Goal: Information Seeking & Learning: Learn about a topic

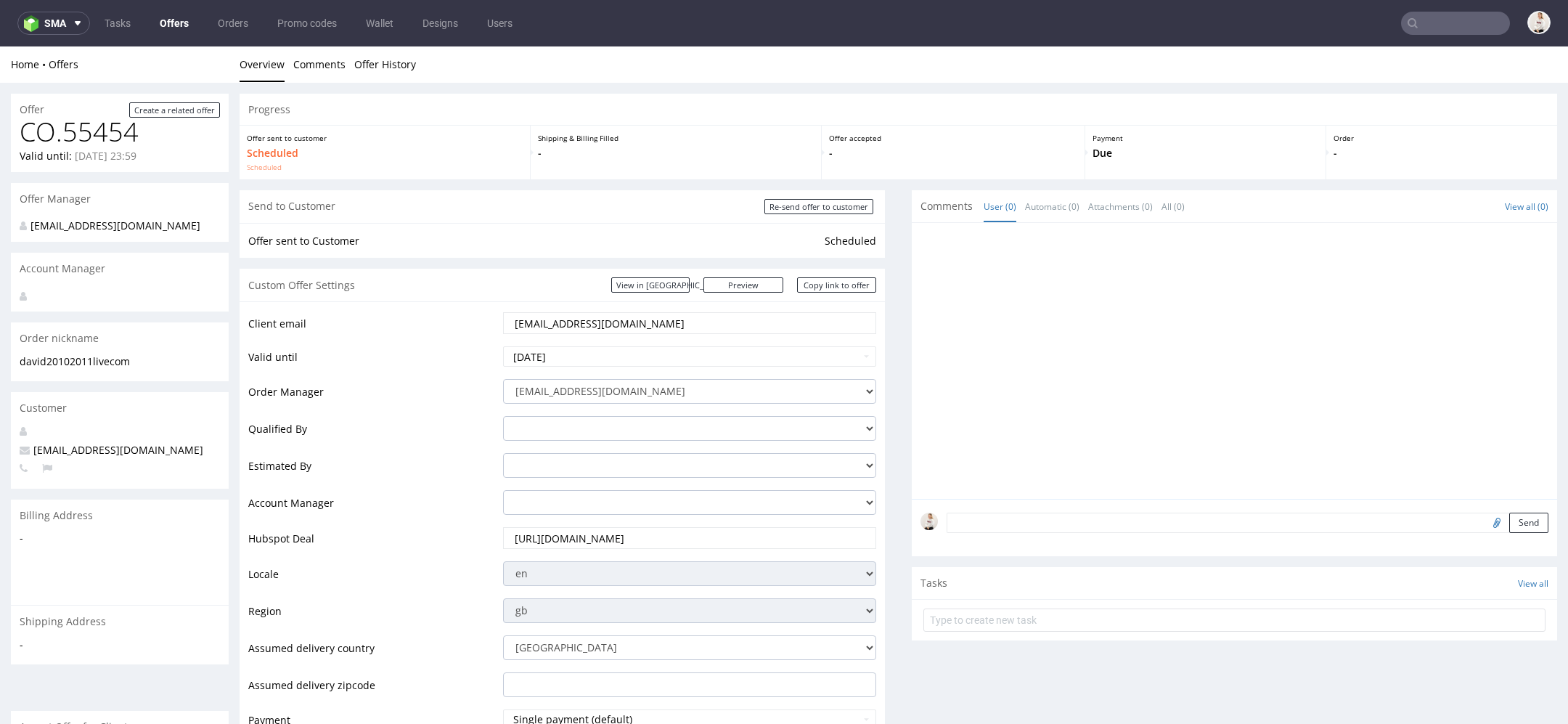
scroll to position [860, 0]
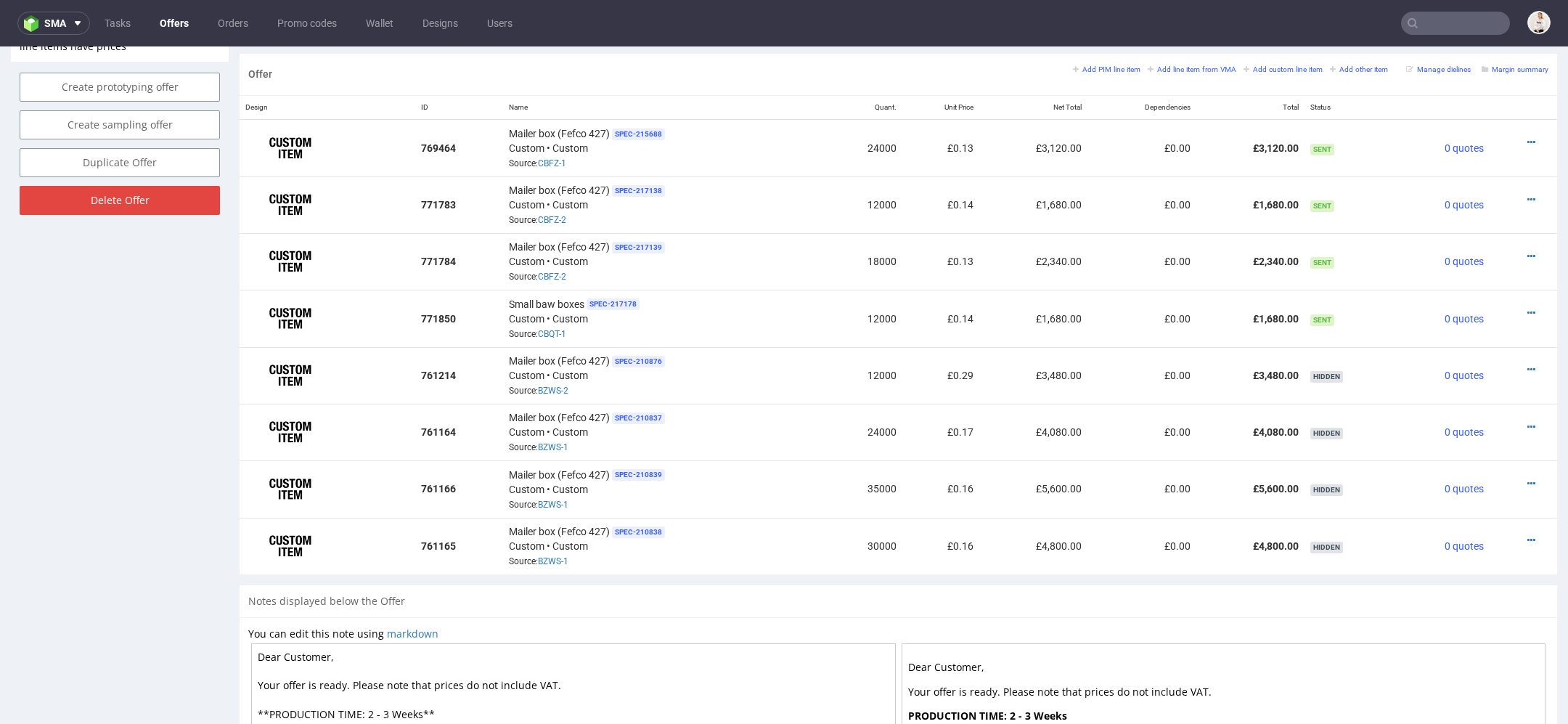
click at [1453, 35] on nav "sma Tasks Offers Orders Promo codes Wallet Designs Users" at bounding box center [784, 23] width 1568 height 47
click at [1439, 19] on input "text" at bounding box center [1455, 23] width 109 height 23
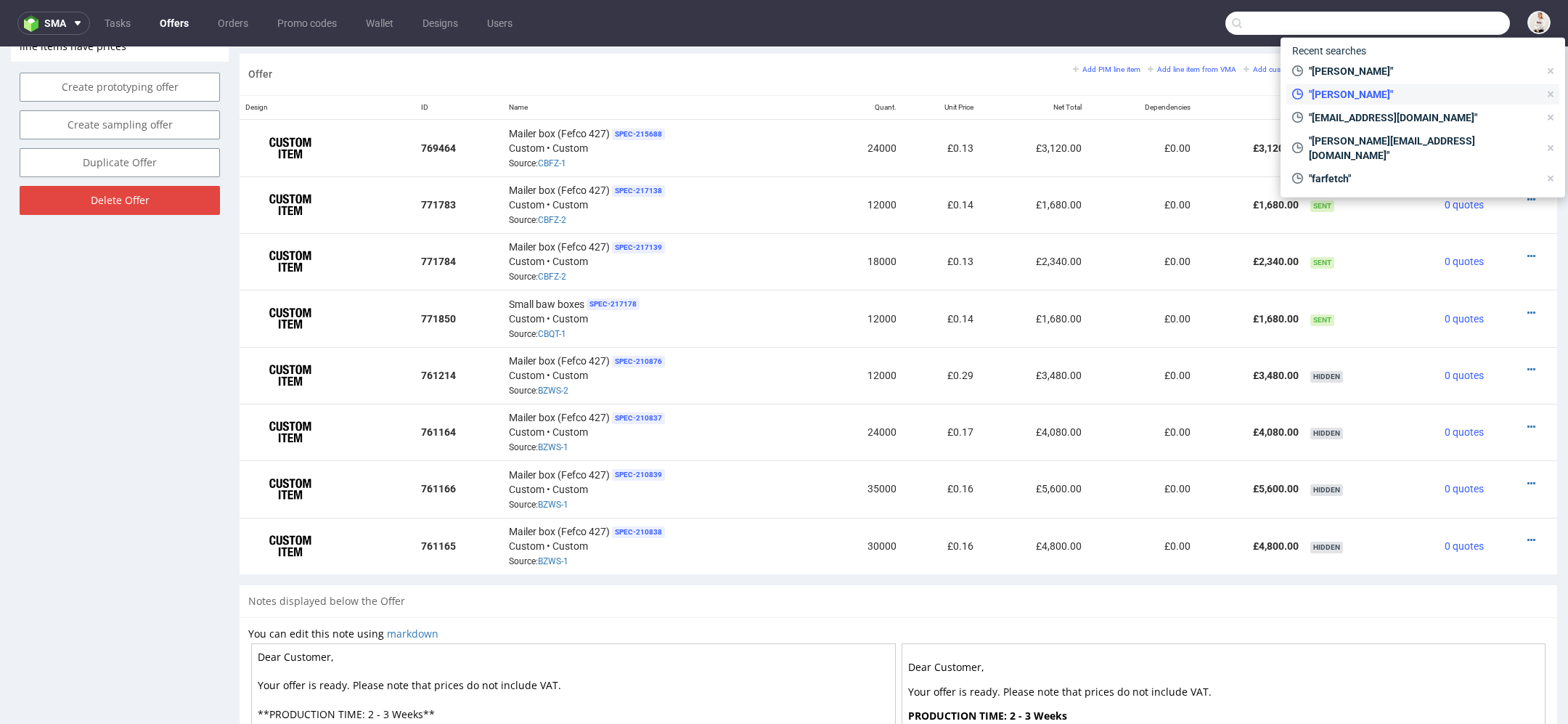
click at [1391, 92] on span ""[PERSON_NAME]"" at bounding box center [1420, 94] width 236 height 15
type input "clemens"
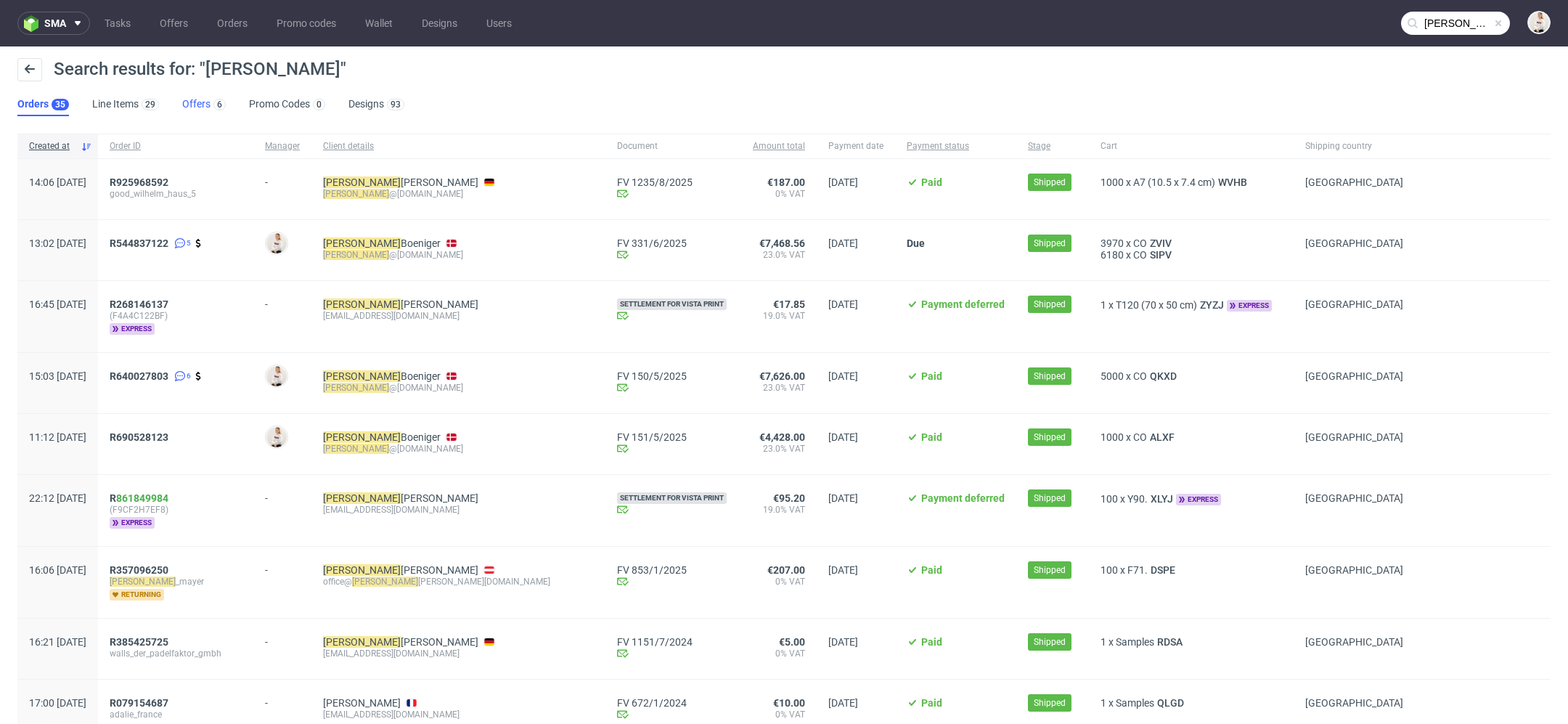
click at [210, 105] on div "6" at bounding box center [218, 104] width 15 height 15
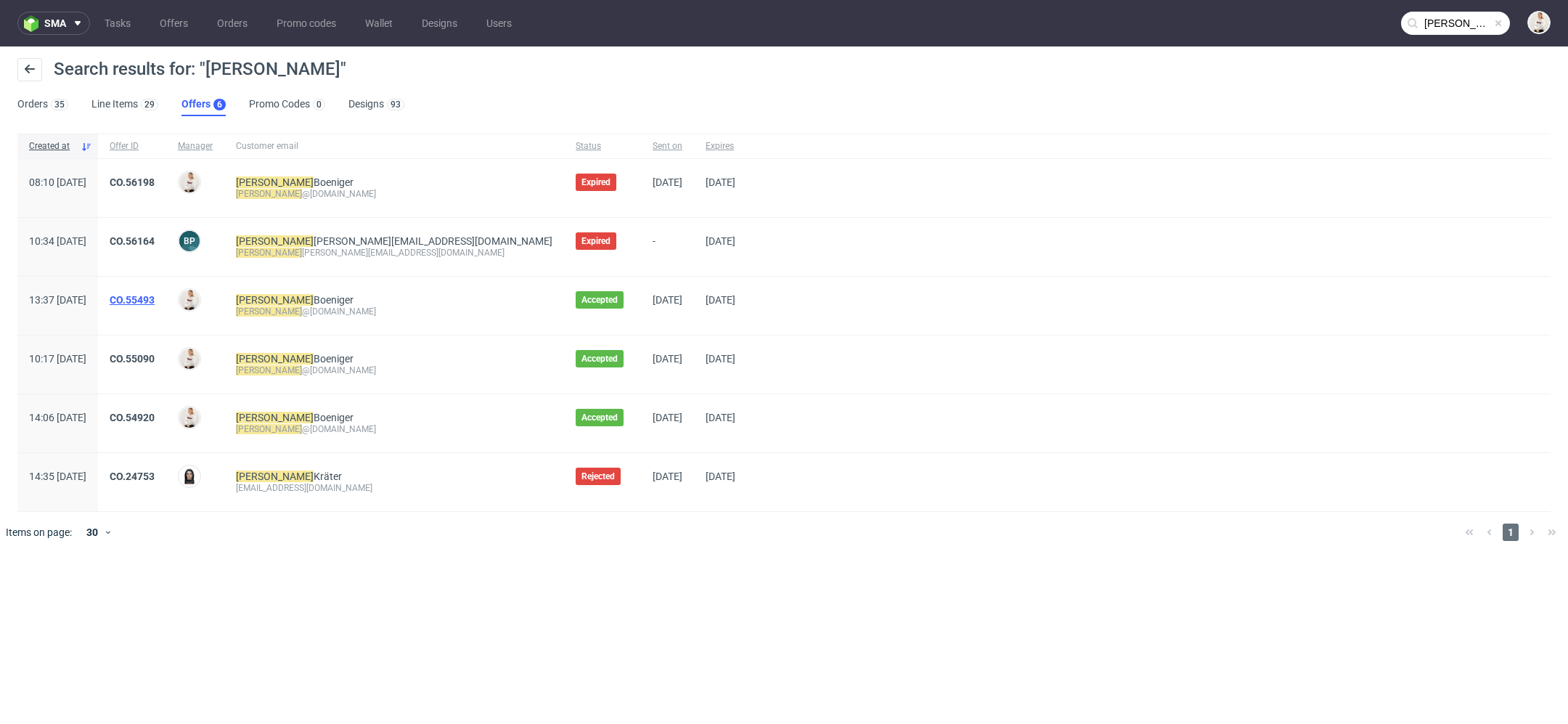
click at [155, 298] on link "CO.55493" at bounding box center [132, 300] width 45 height 11
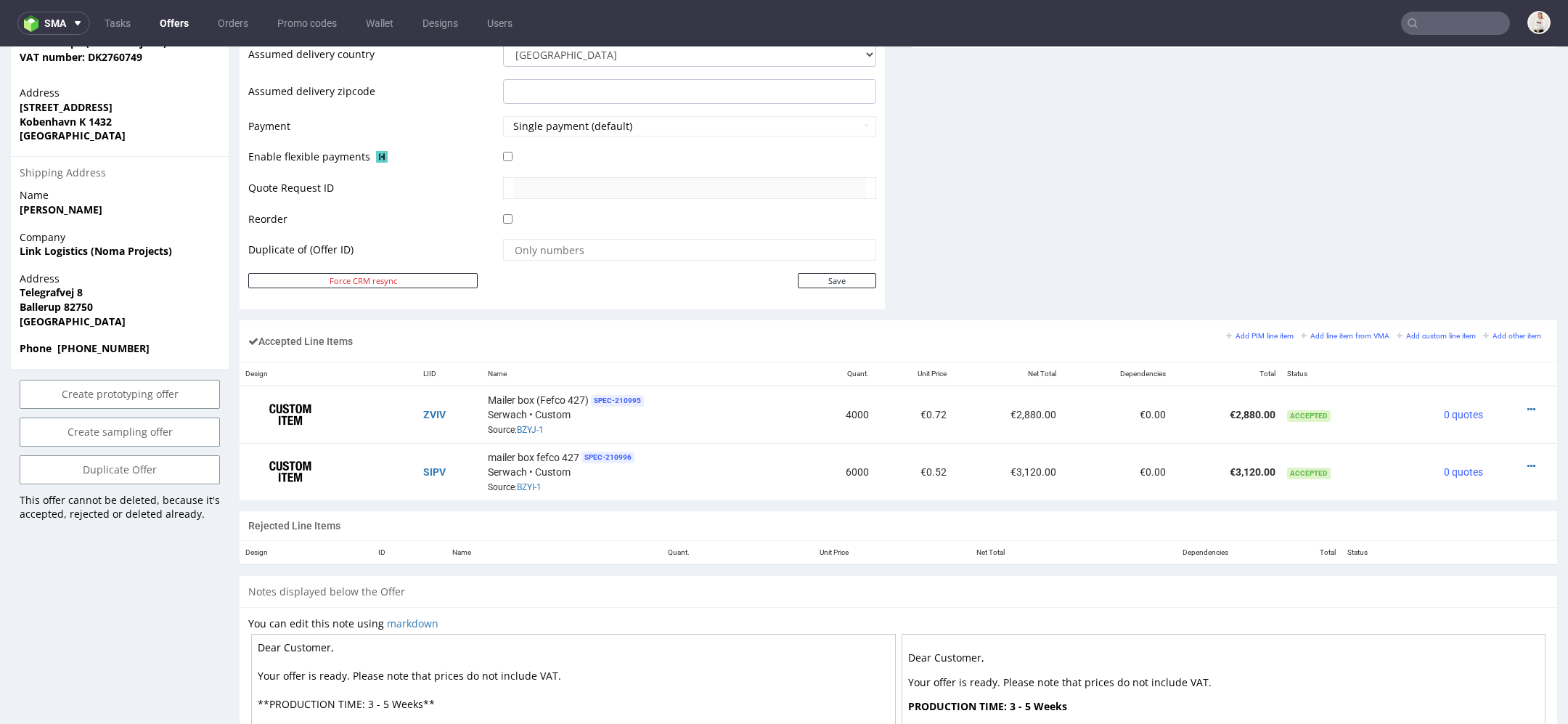
scroll to position [653, 0]
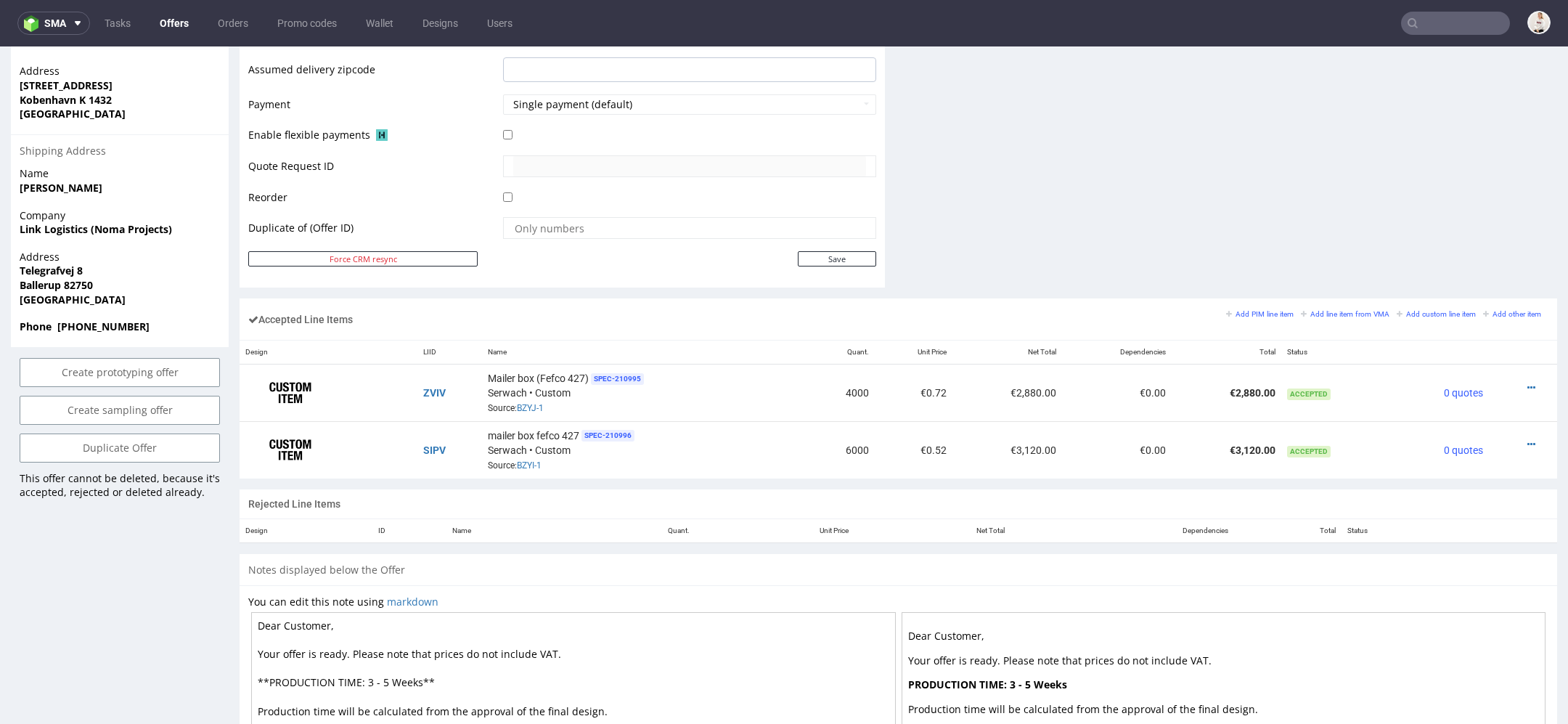
type input "clemens"
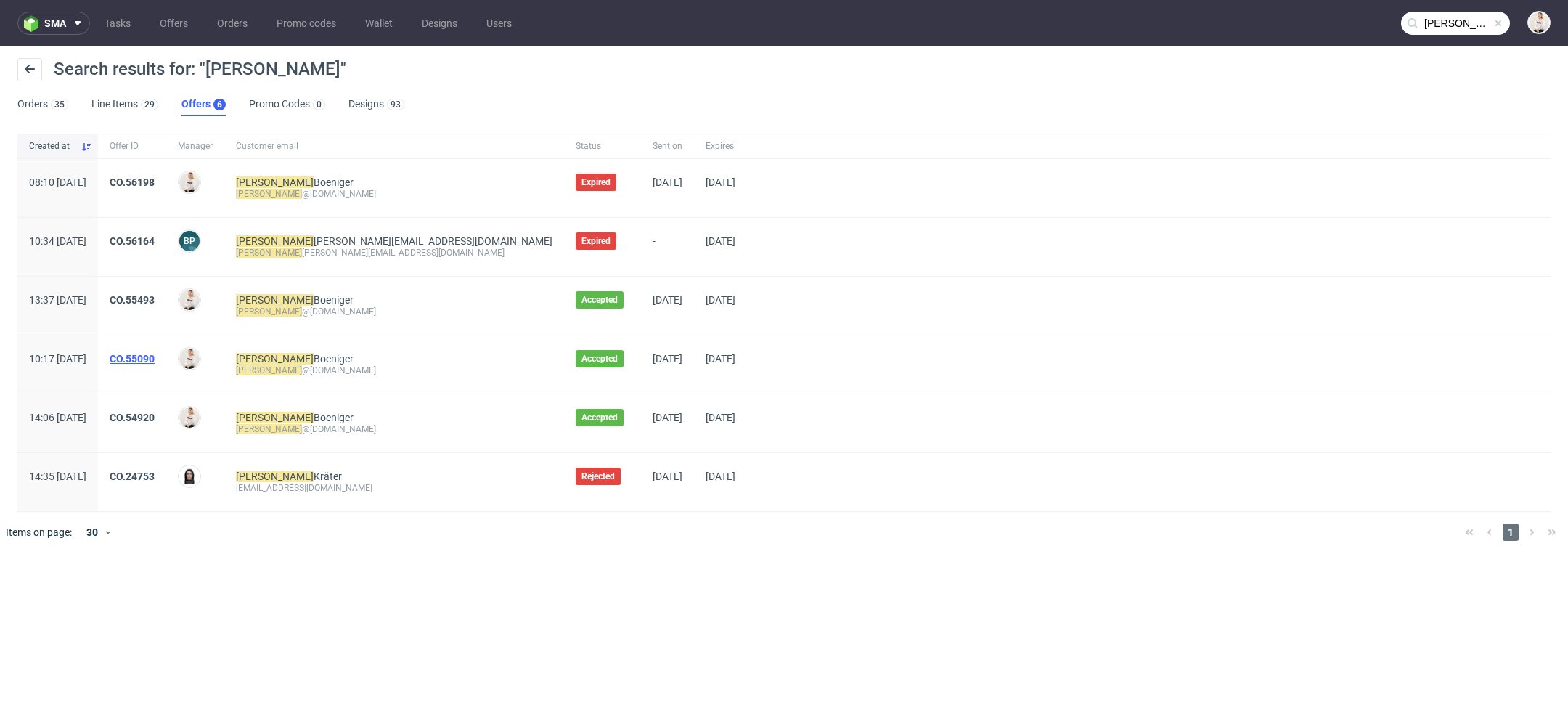
click at [155, 356] on link "CO.55090" at bounding box center [132, 359] width 45 height 11
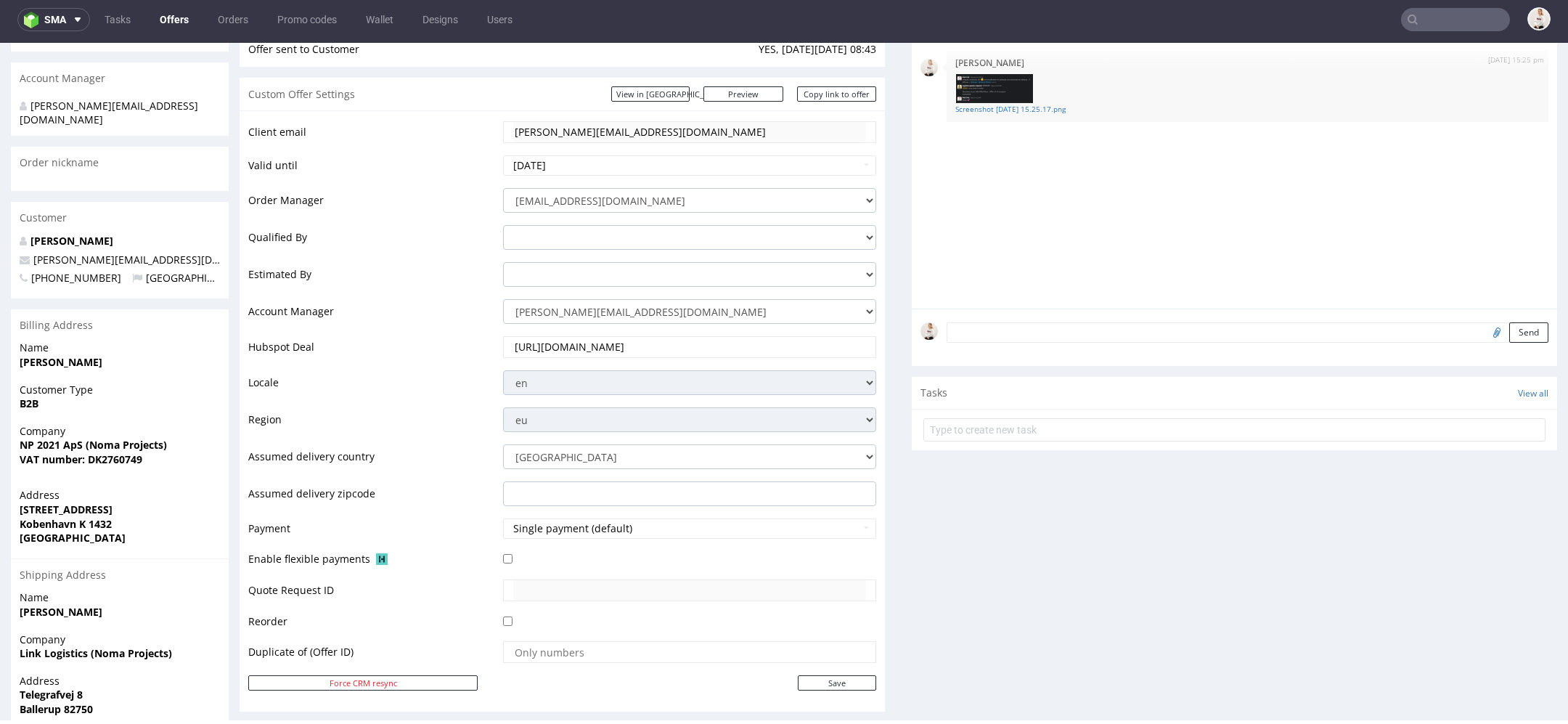
scroll to position [224, 0]
type input "clemens"
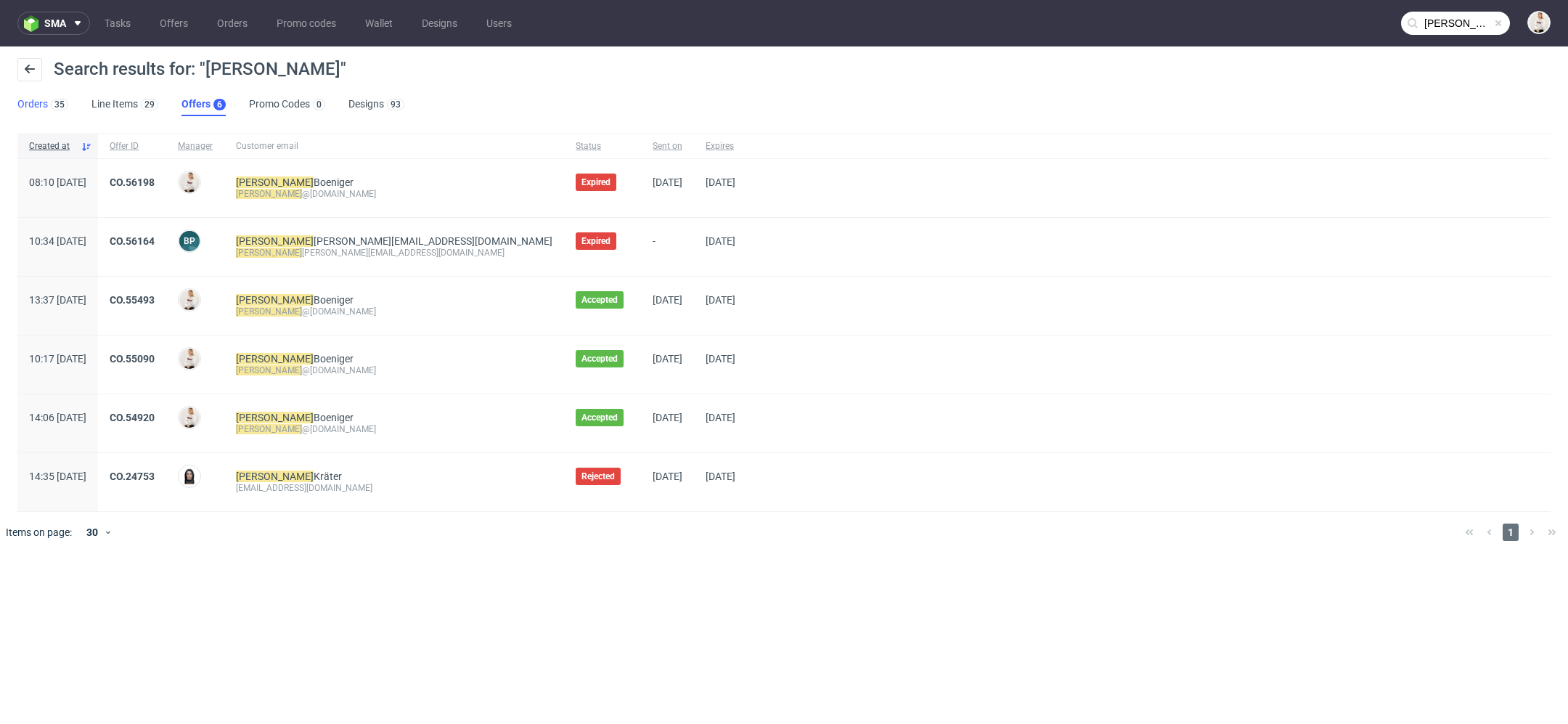
click at [24, 98] on link "Orders 35" at bounding box center [43, 104] width 51 height 23
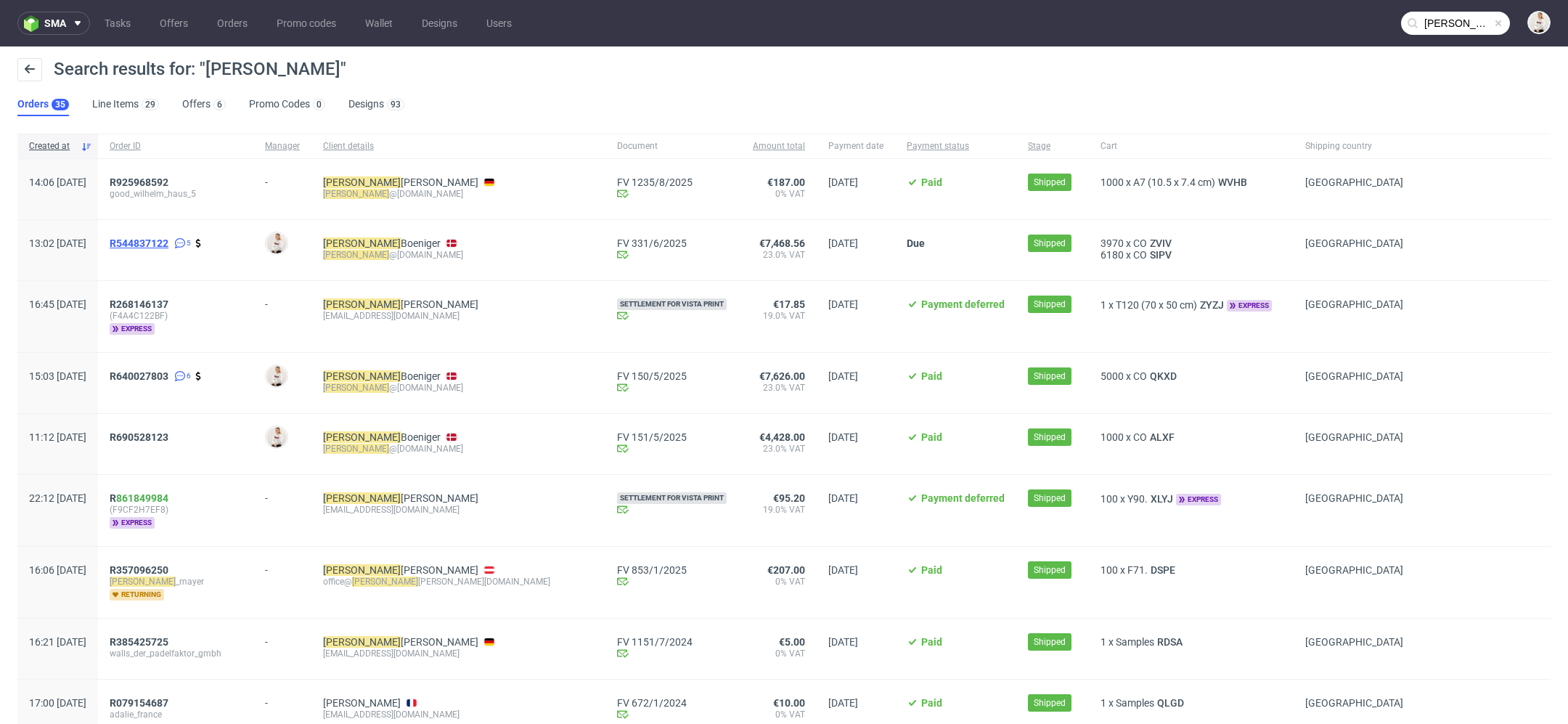
click at [155, 247] on span "R544837122" at bounding box center [139, 243] width 59 height 11
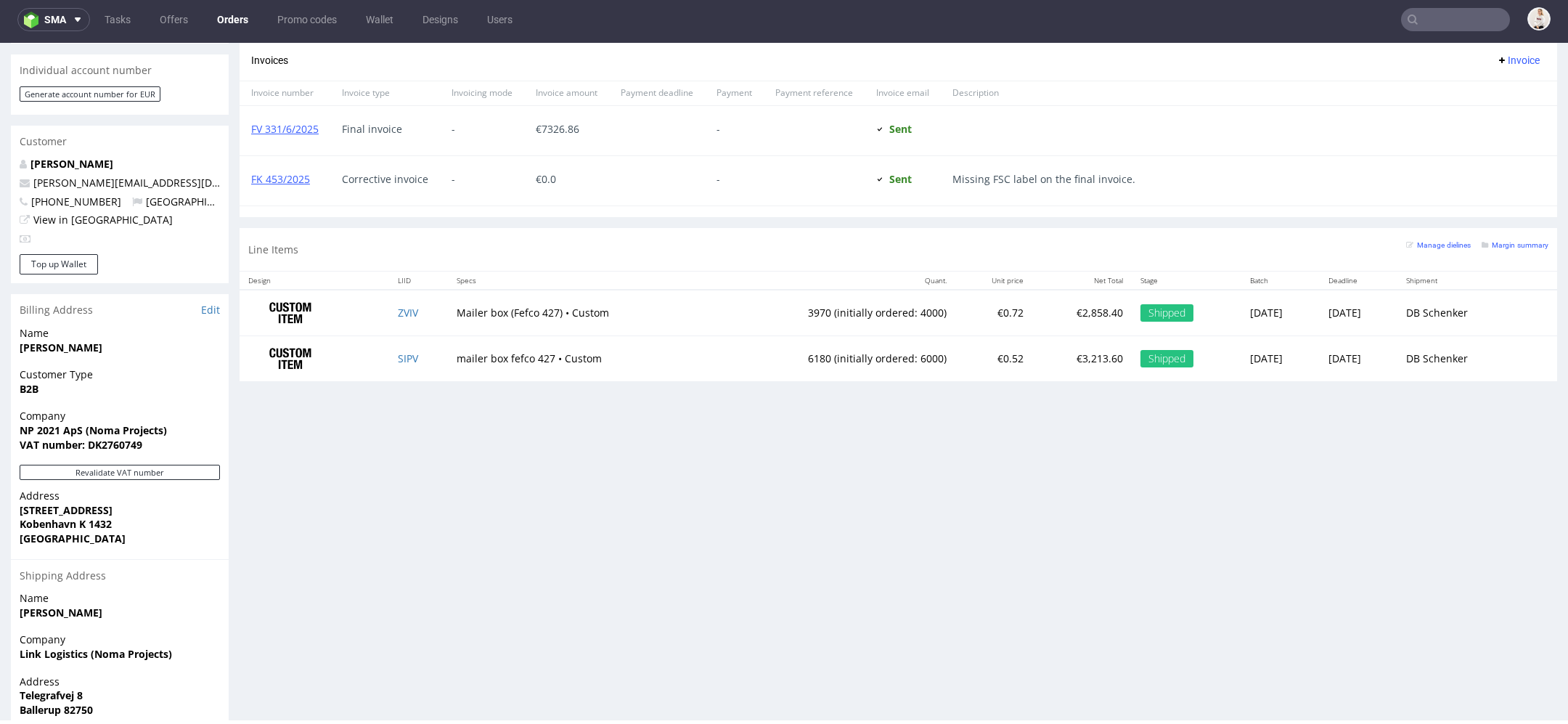
scroll to position [727, 0]
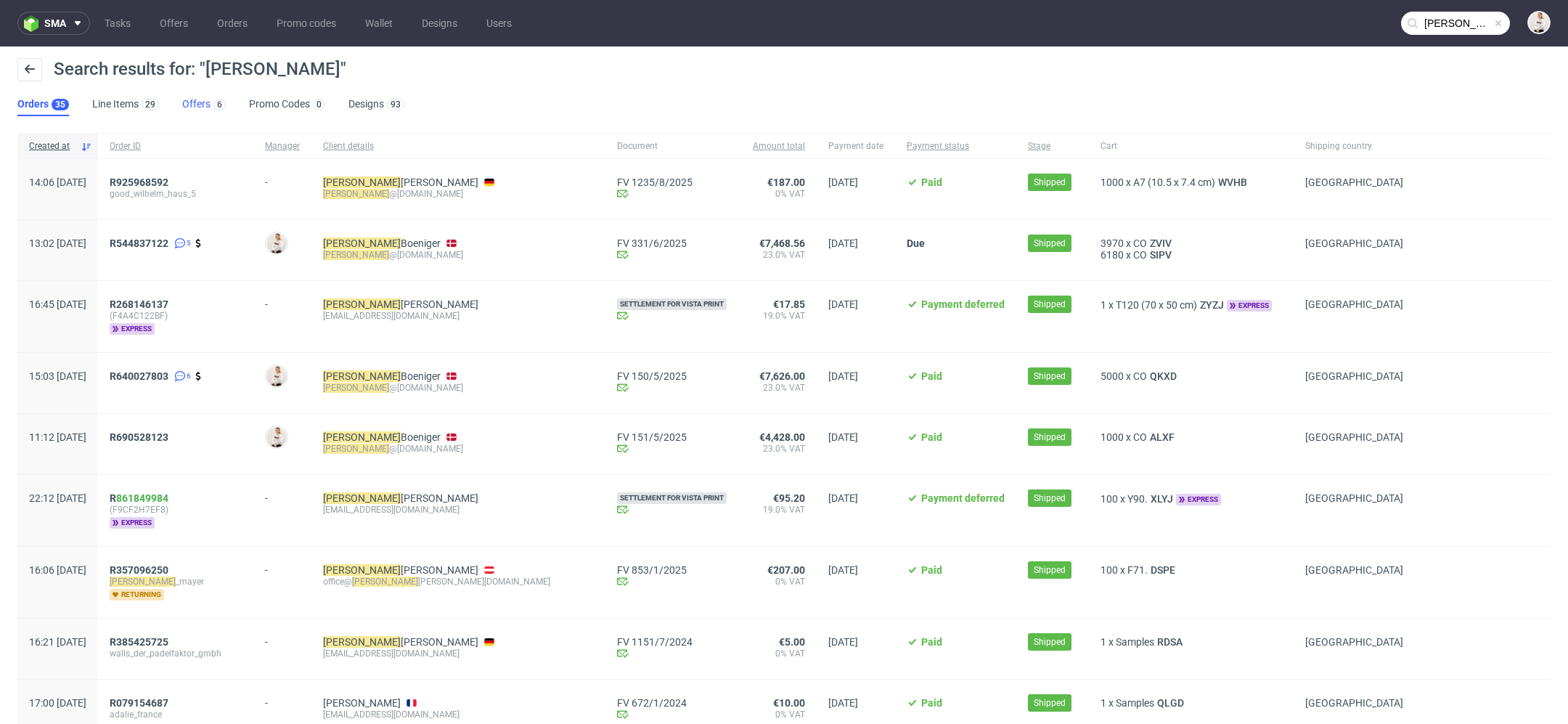
click at [190, 102] on link "Offers 6" at bounding box center [204, 104] width 44 height 23
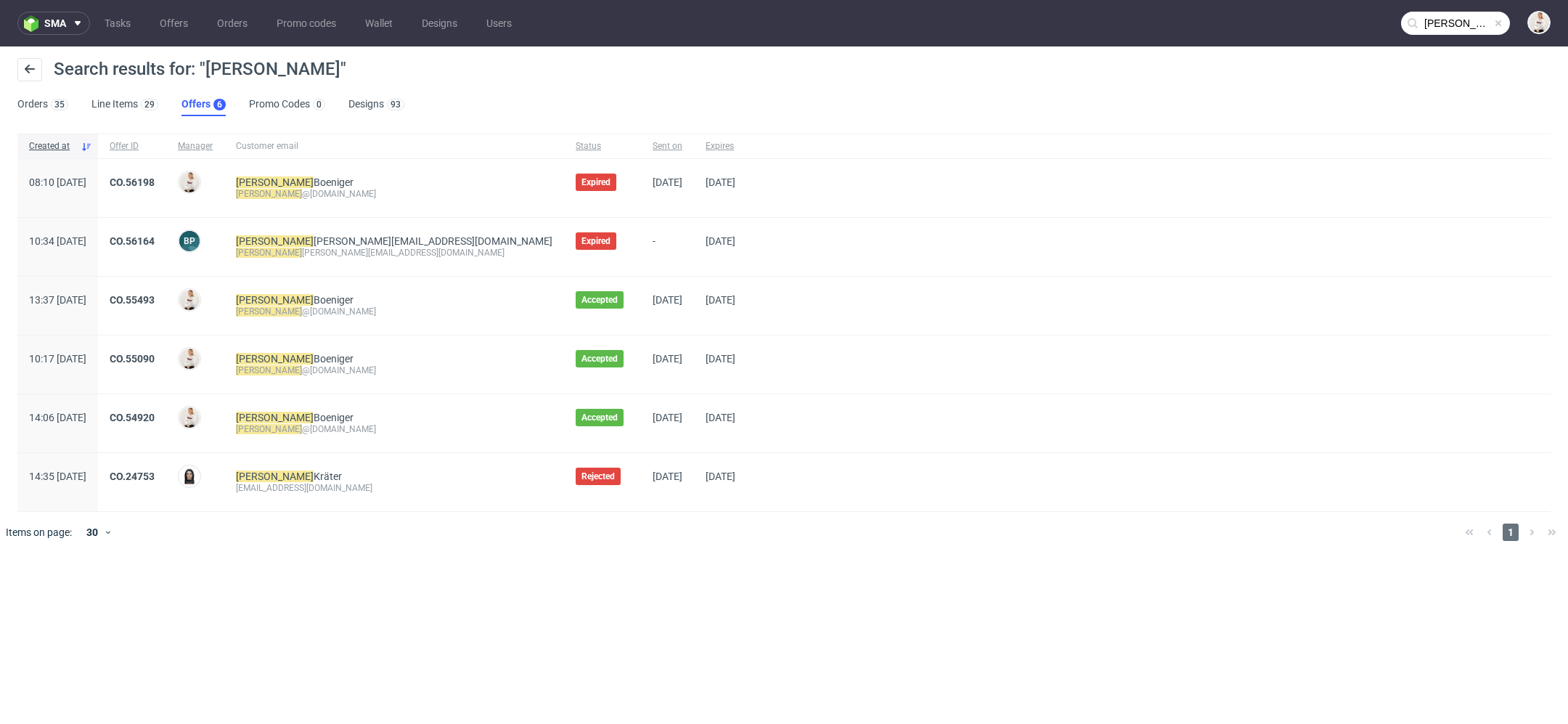
click at [1444, 20] on input "clemens" at bounding box center [1455, 23] width 109 height 23
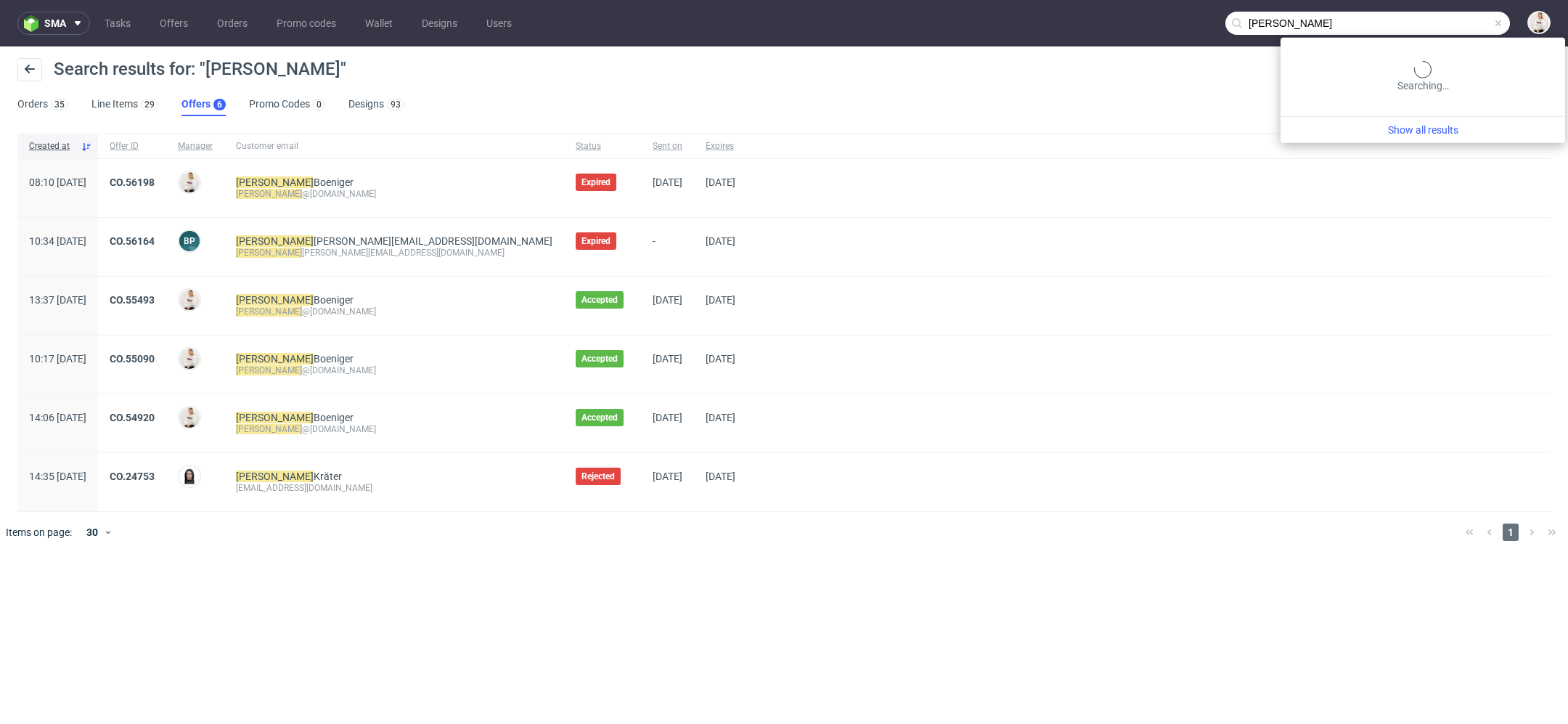
click at [1444, 20] on input "clemens" at bounding box center [1367, 23] width 285 height 23
type input "noma"
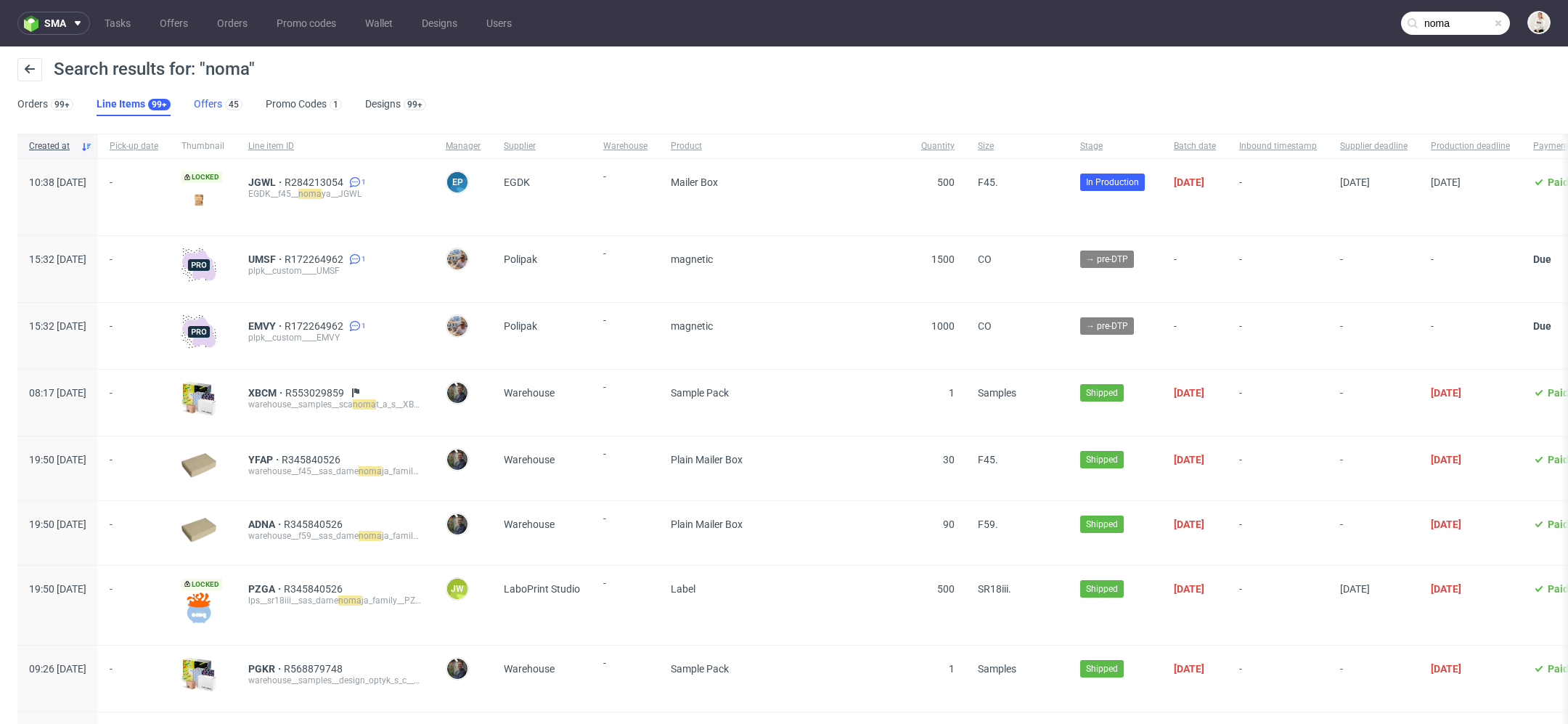
click at [213, 94] on link "Offers 45" at bounding box center [218, 104] width 48 height 23
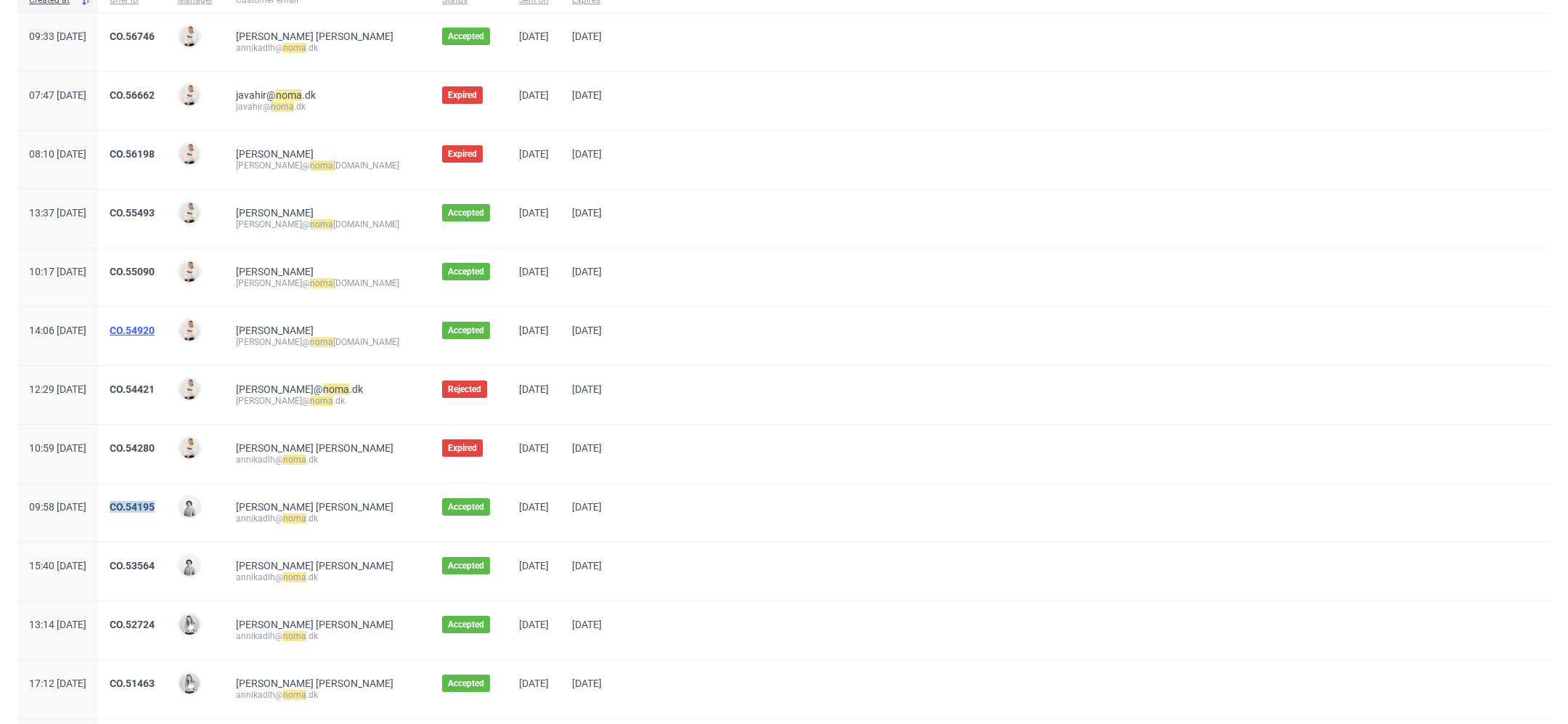
scroll to position [137, 0]
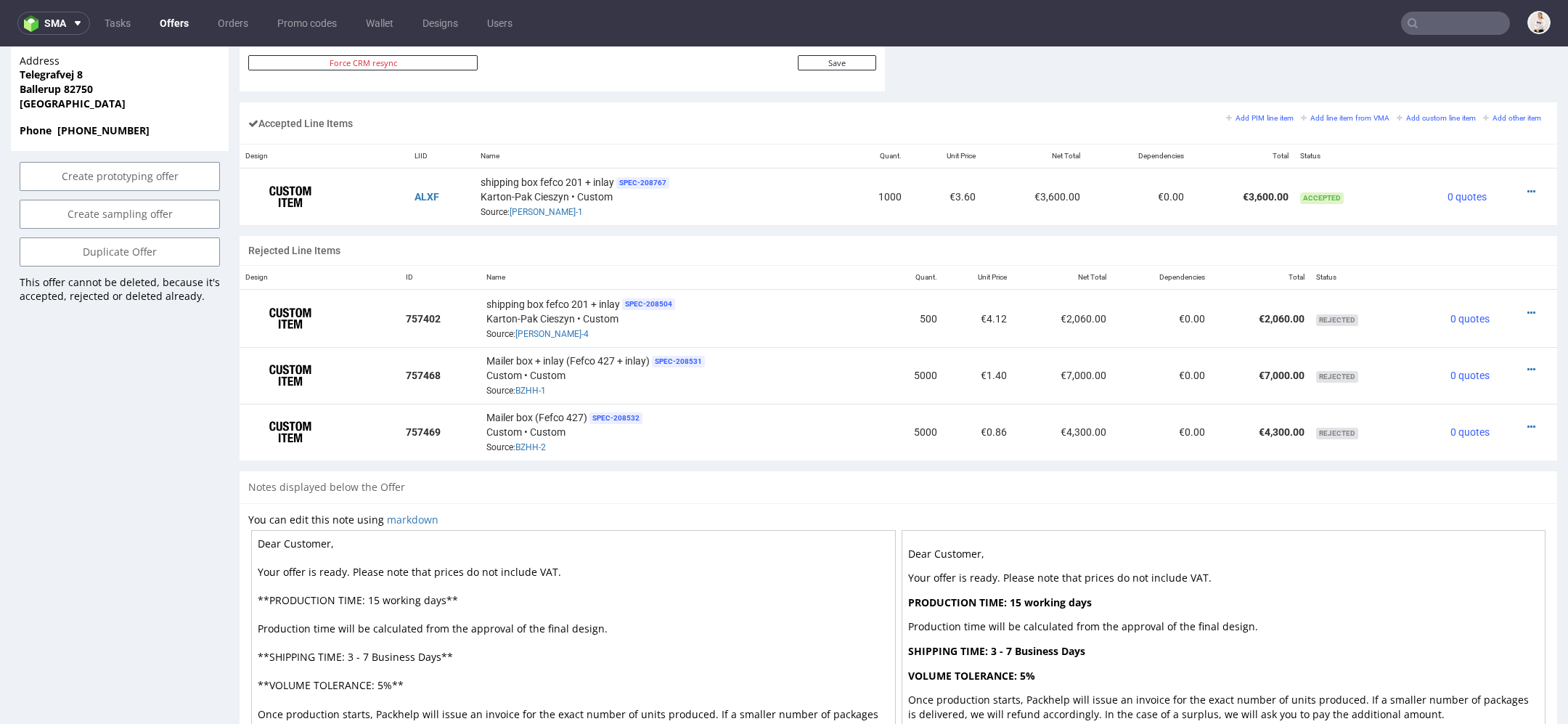
scroll to position [854, 0]
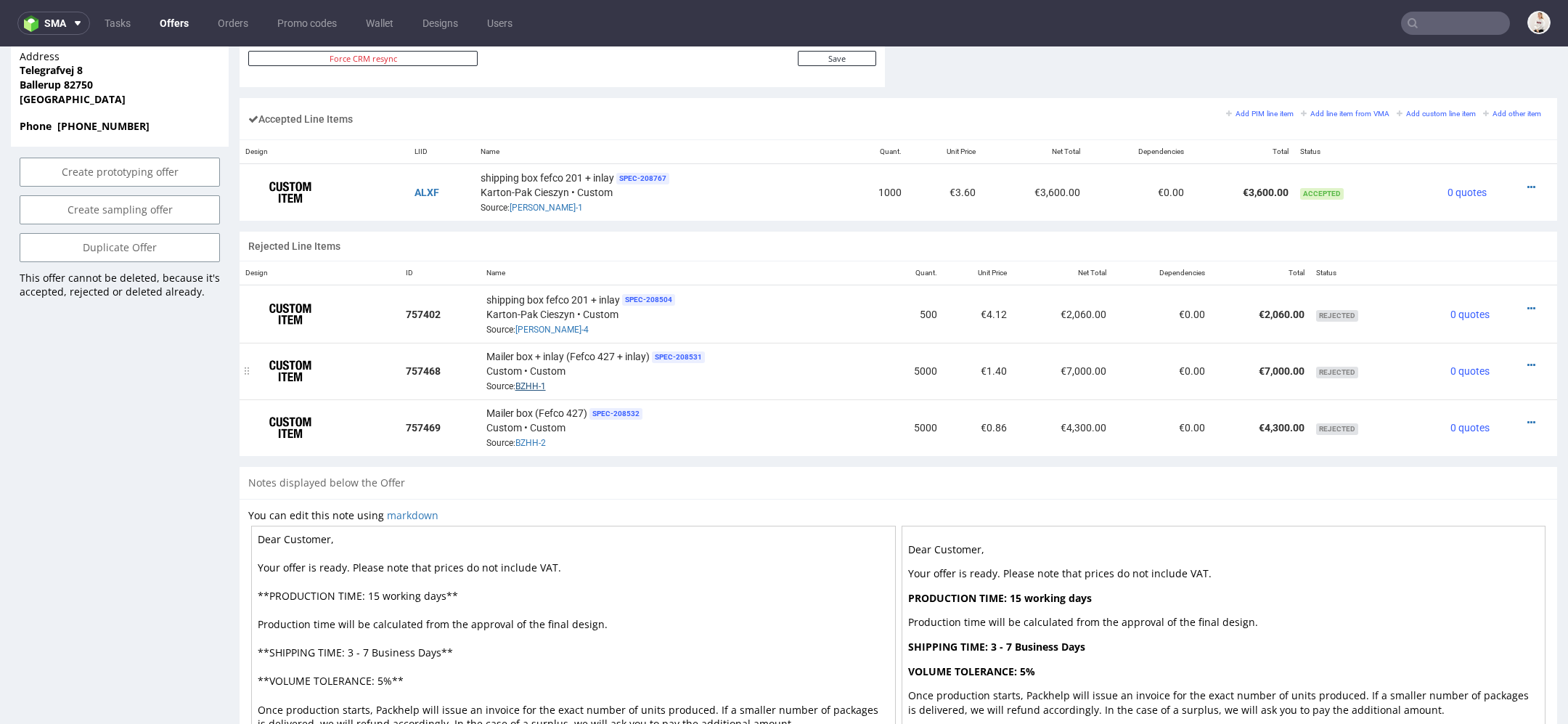
click at [534, 381] on link "BZHH-1" at bounding box center [530, 386] width 31 height 10
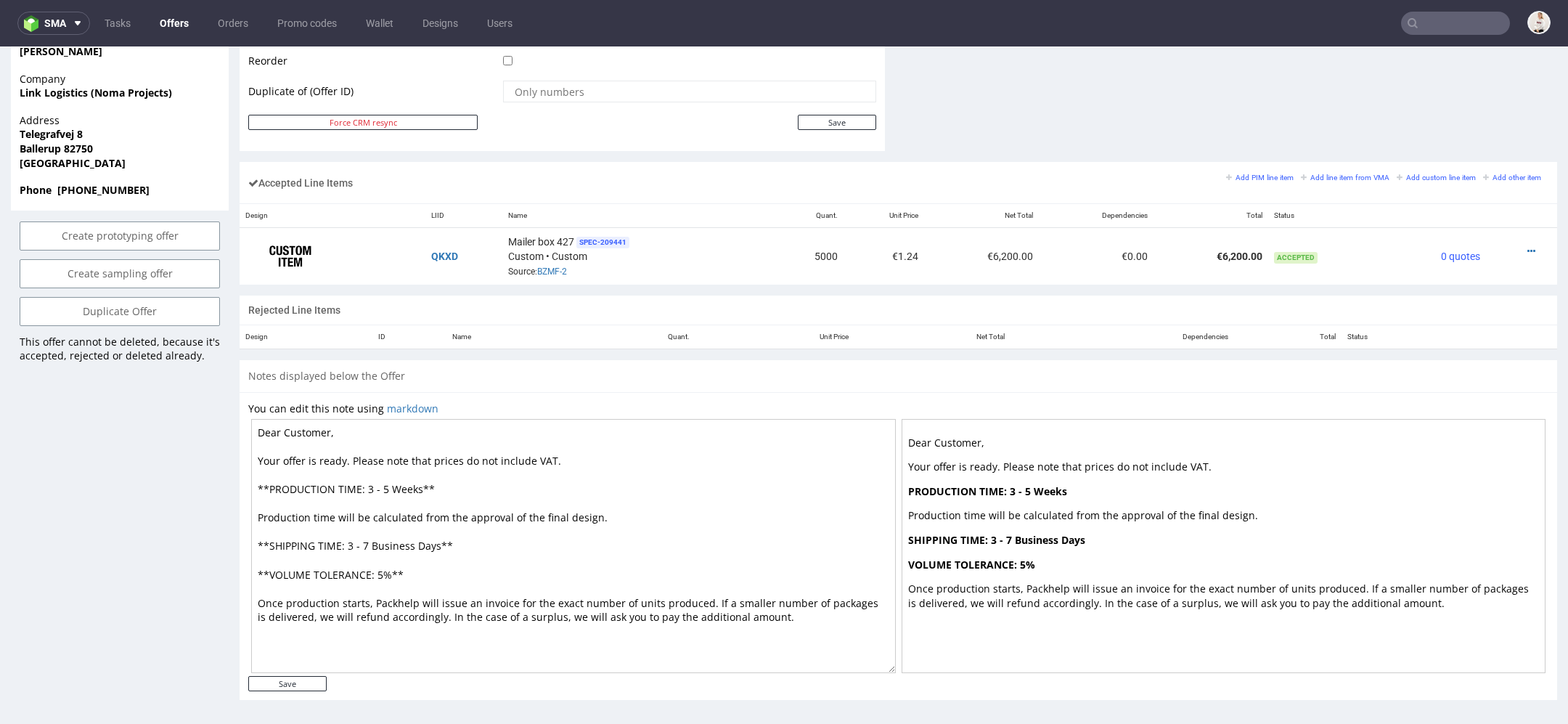
scroll to position [4, 0]
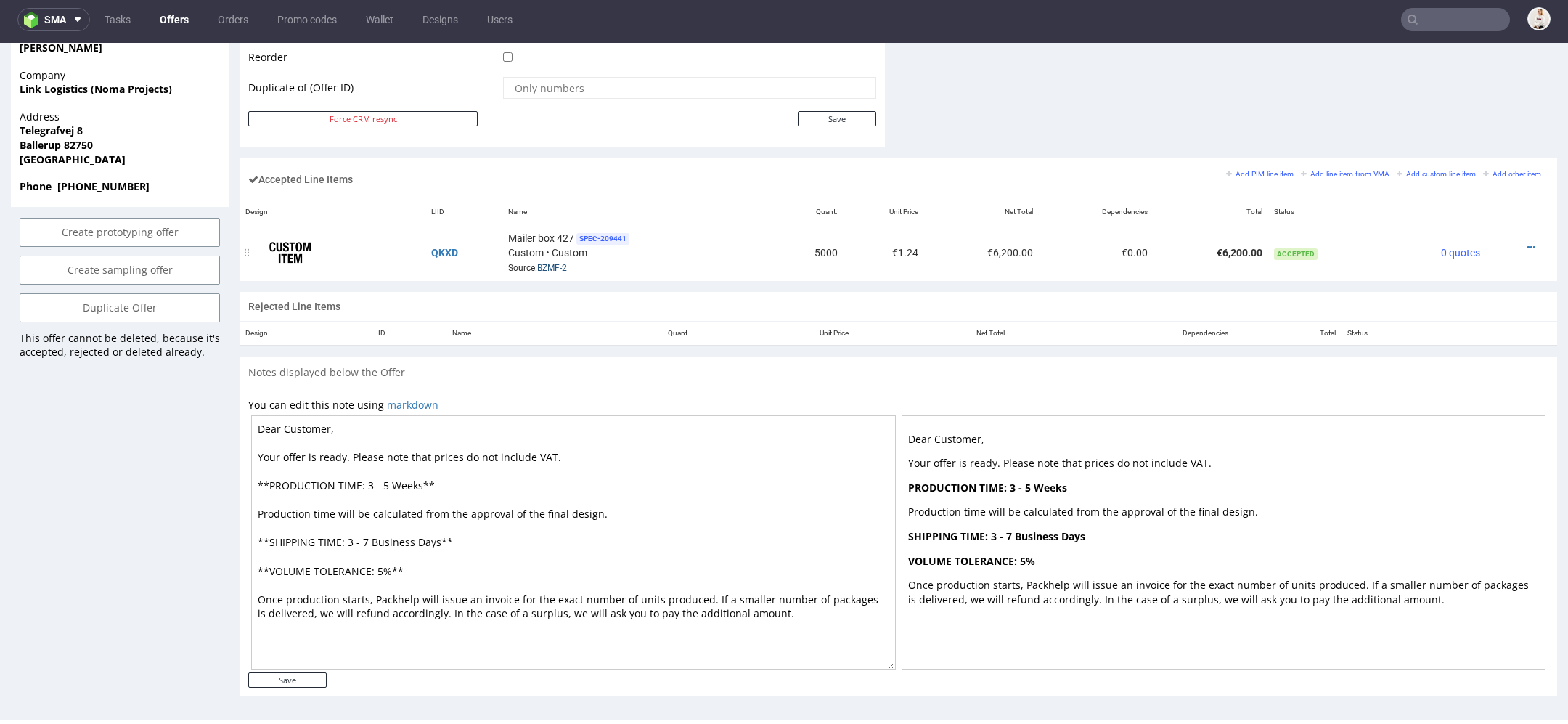
click at [559, 264] on link "BZMF-2" at bounding box center [551, 268] width 30 height 10
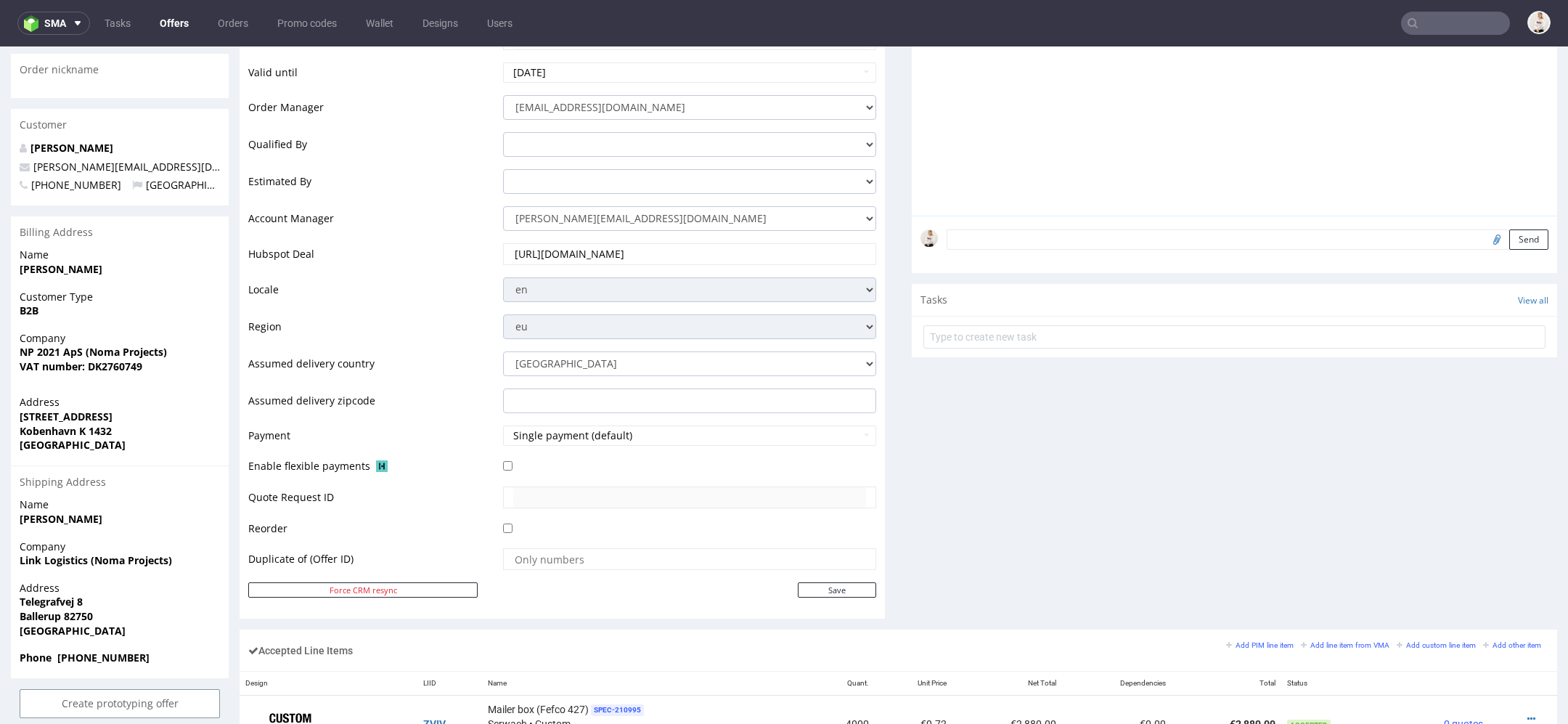
scroll to position [846, 0]
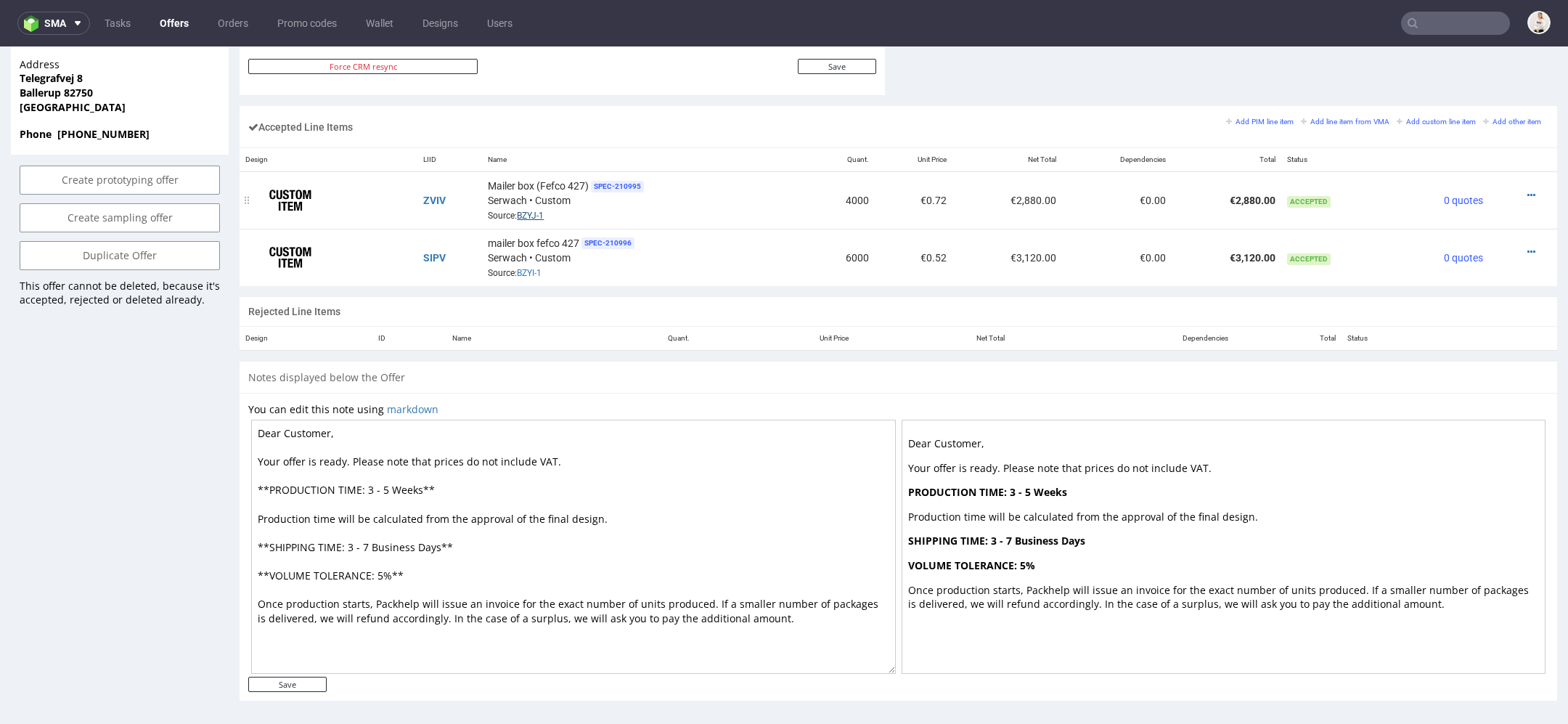
click at [530, 210] on link "BZYJ-1" at bounding box center [530, 215] width 27 height 10
click at [526, 268] on link "BZYI-1" at bounding box center [529, 273] width 25 height 10
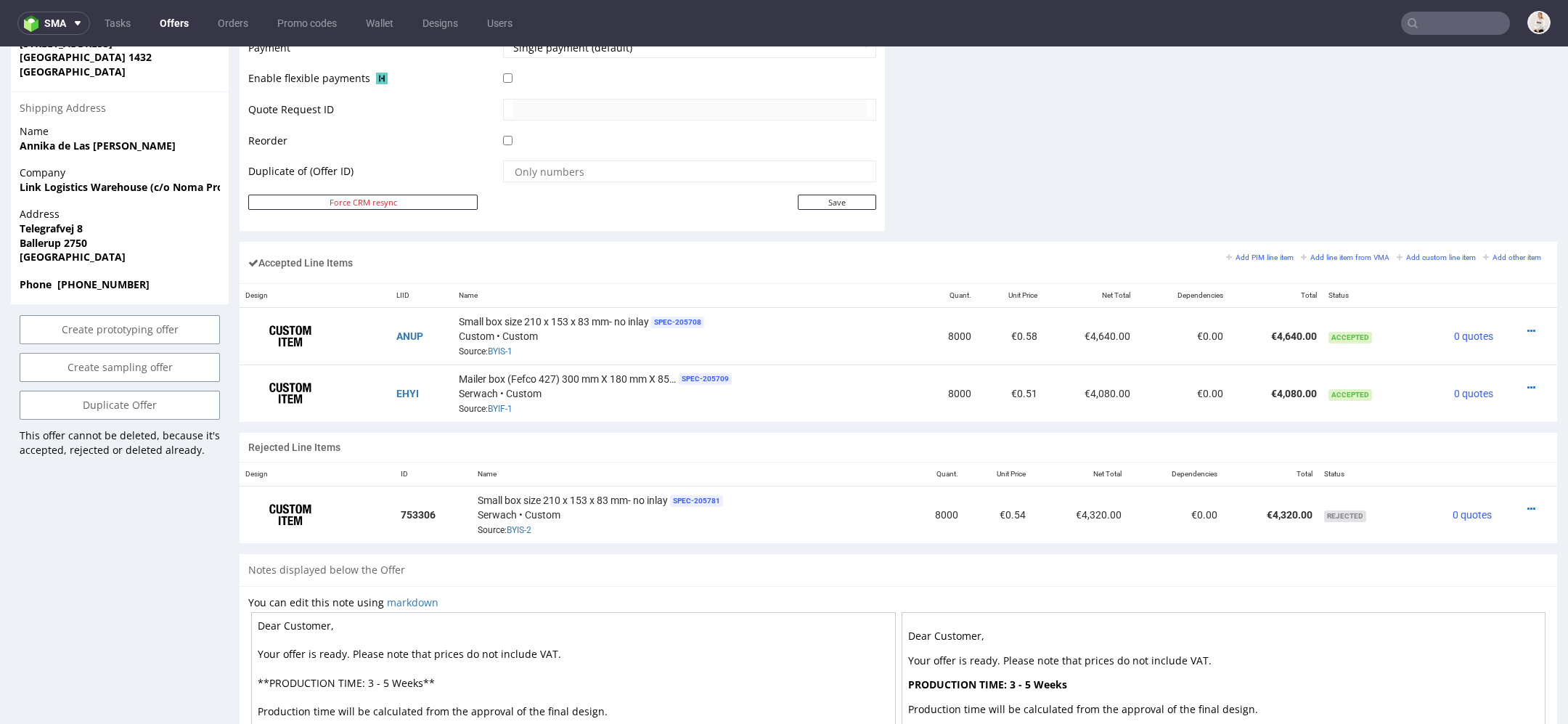
scroll to position [727, 0]
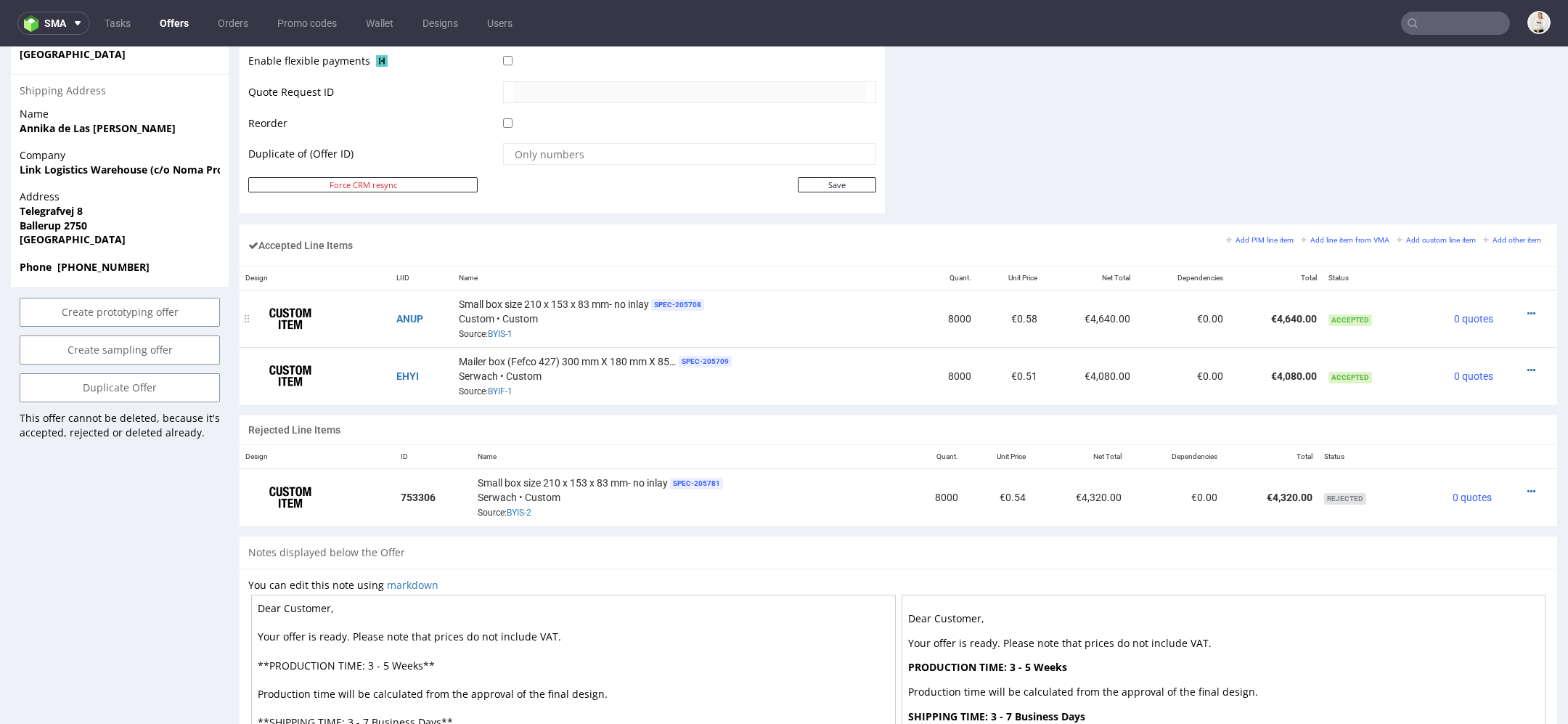
click at [1249, 321] on td "€4,640.00" at bounding box center [1275, 318] width 93 height 57
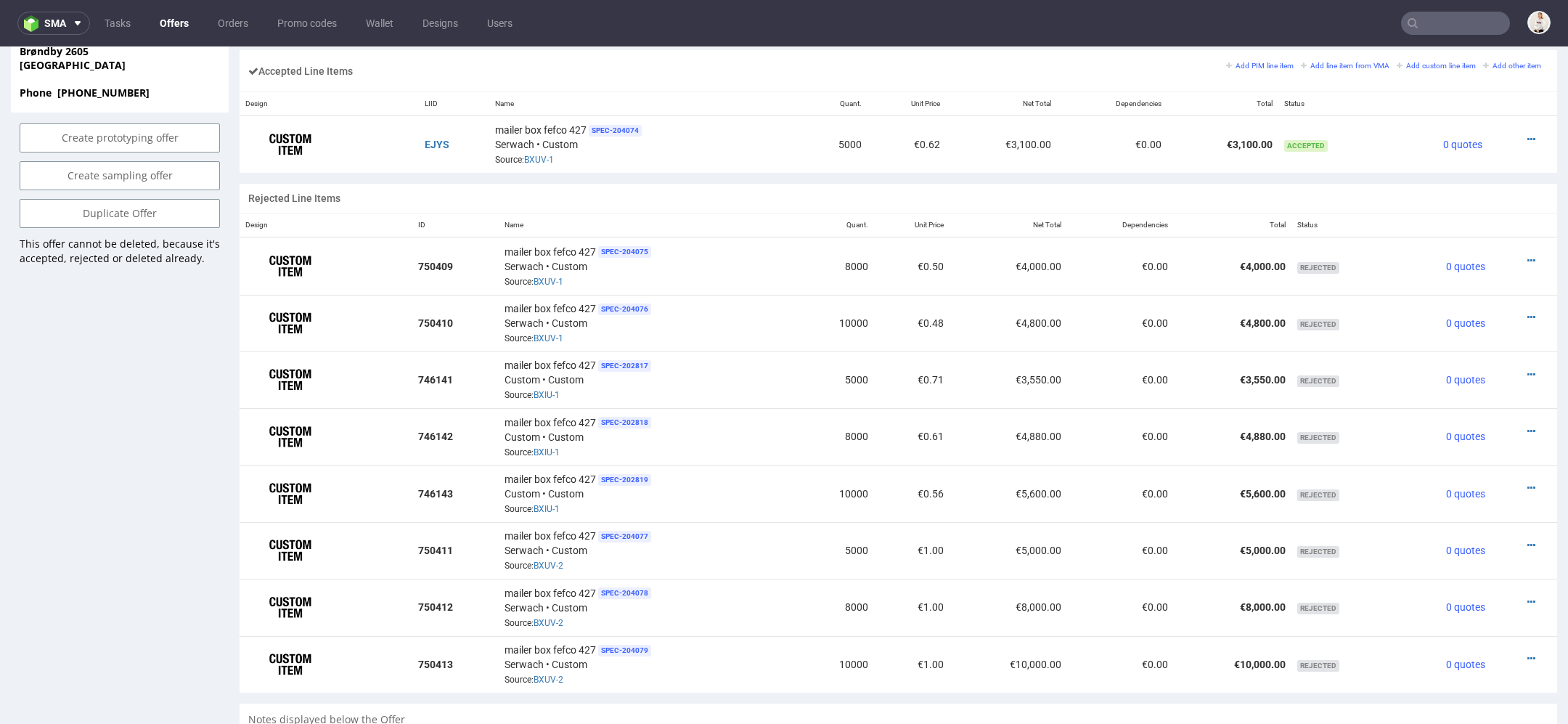
scroll to position [884, 0]
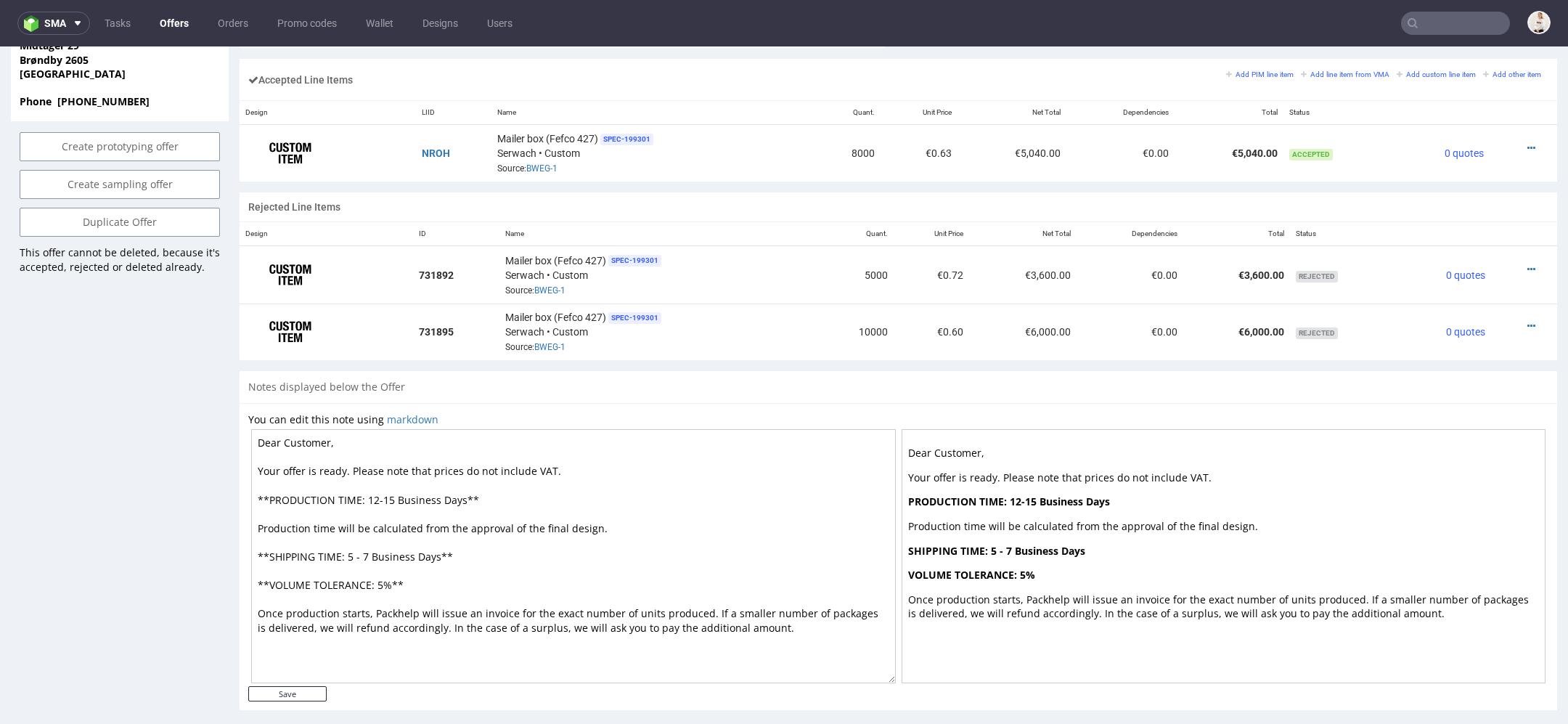
scroll to position [901, 0]
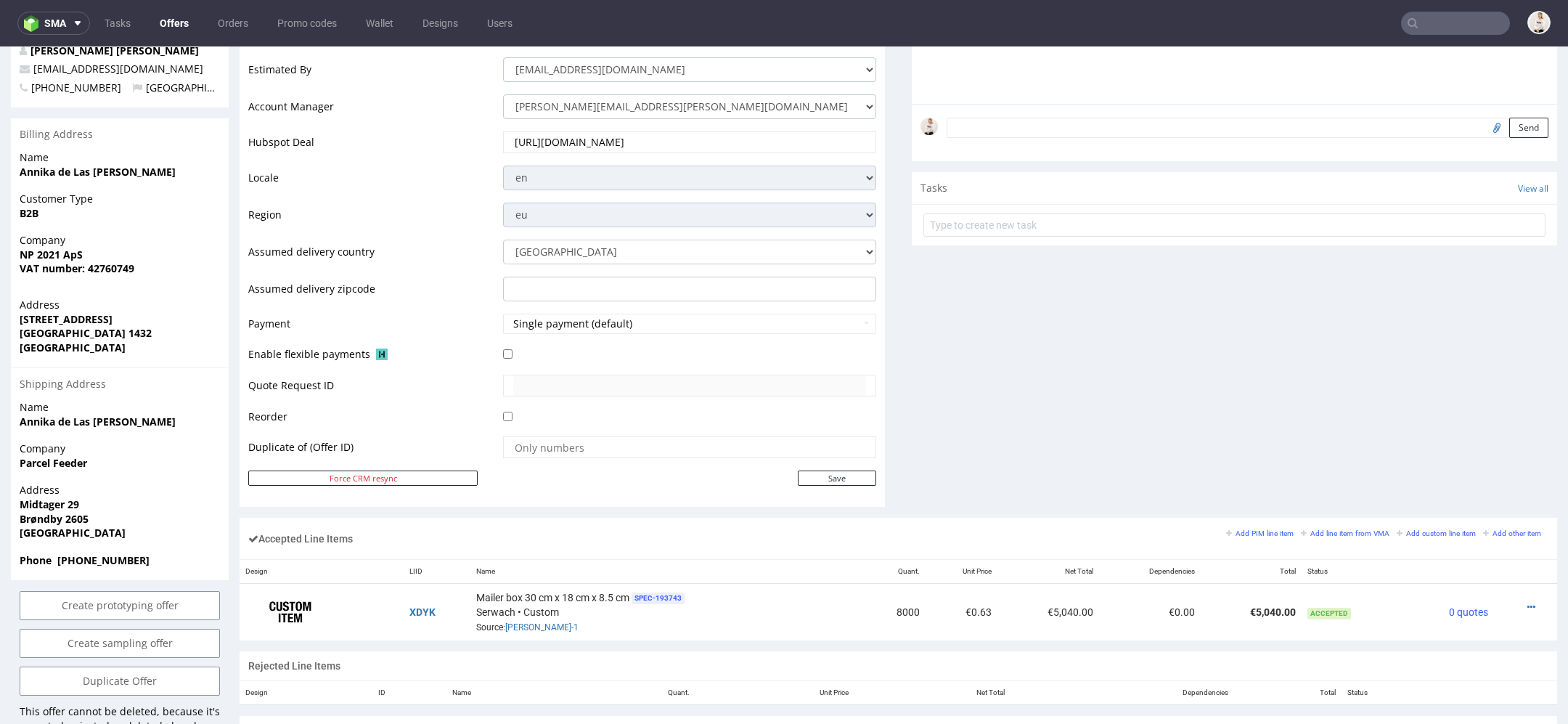
scroll to position [234, 0]
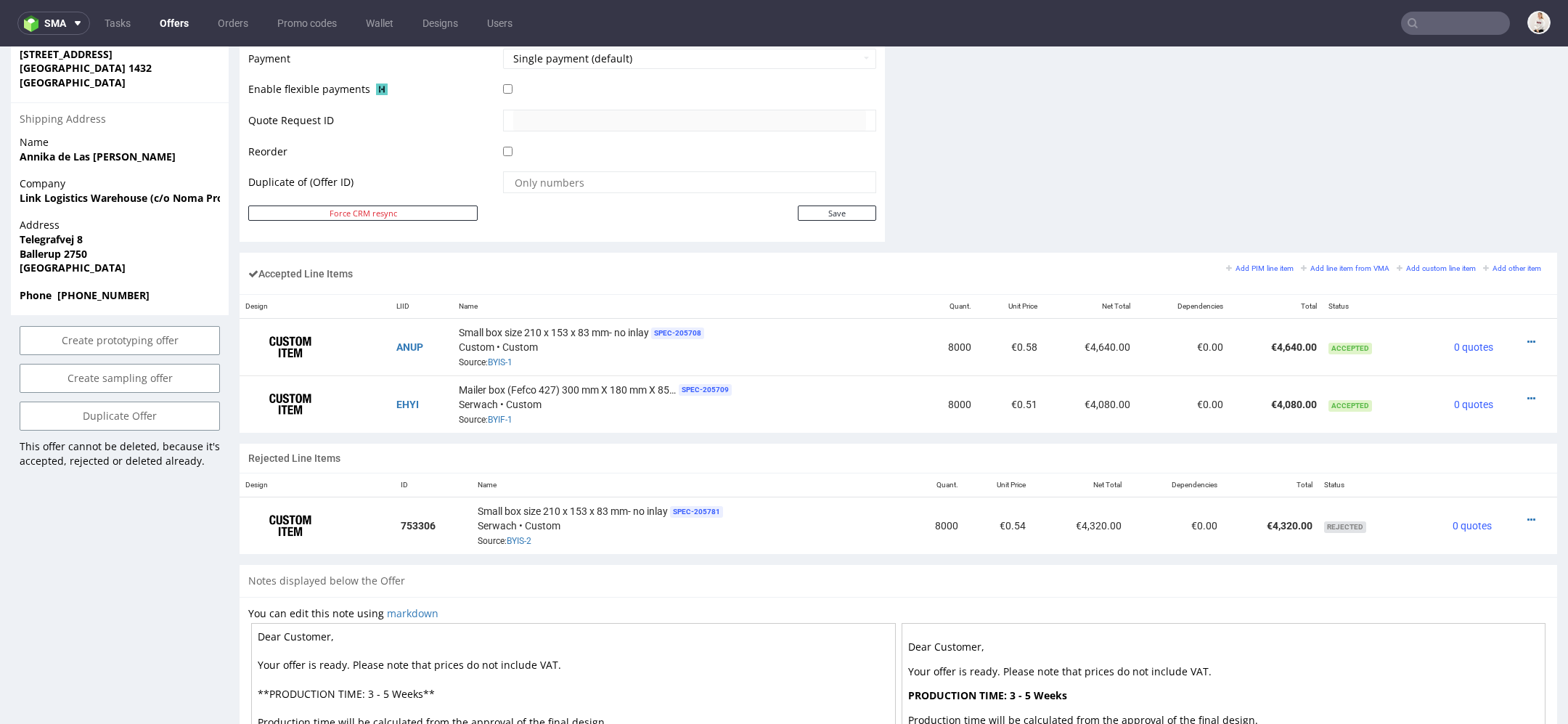
scroll to position [701, 0]
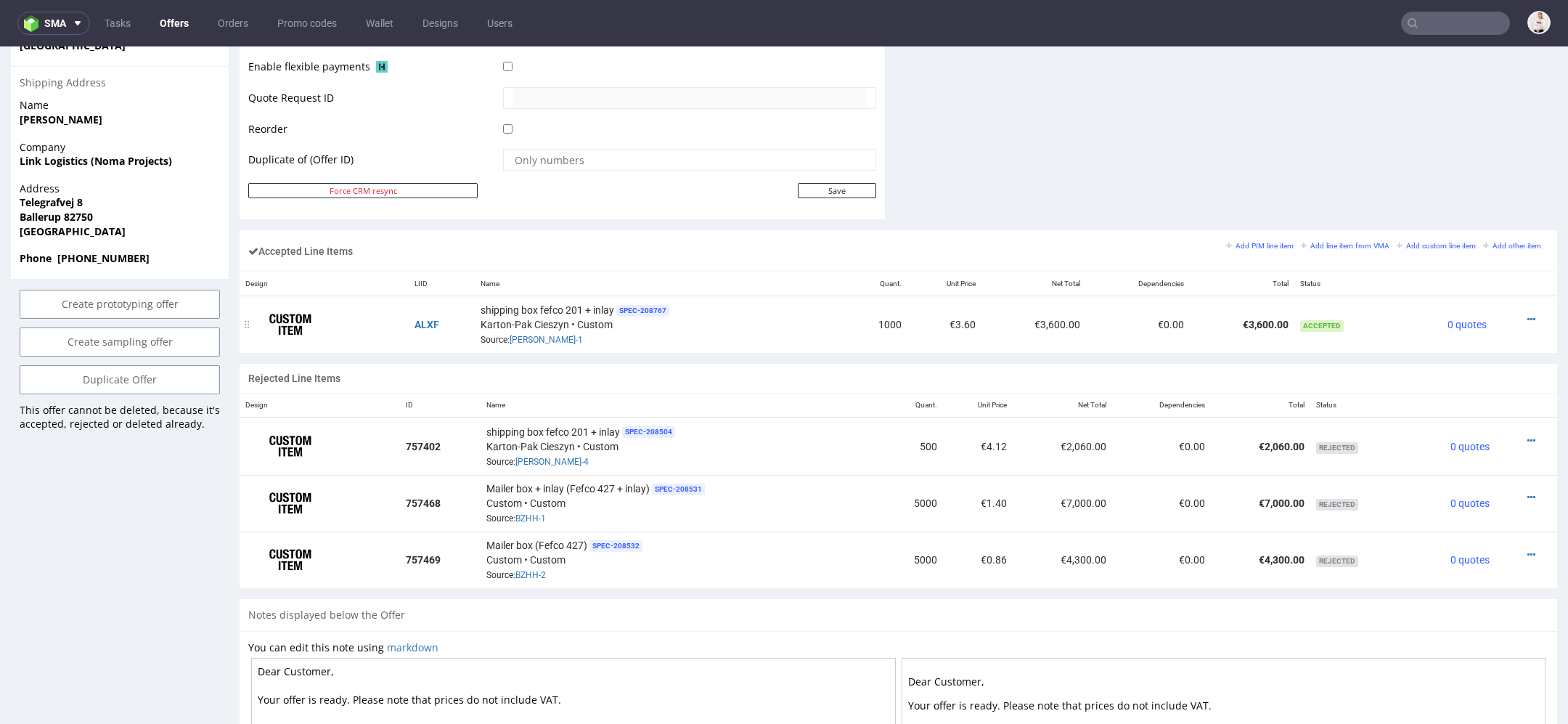
scroll to position [734, 0]
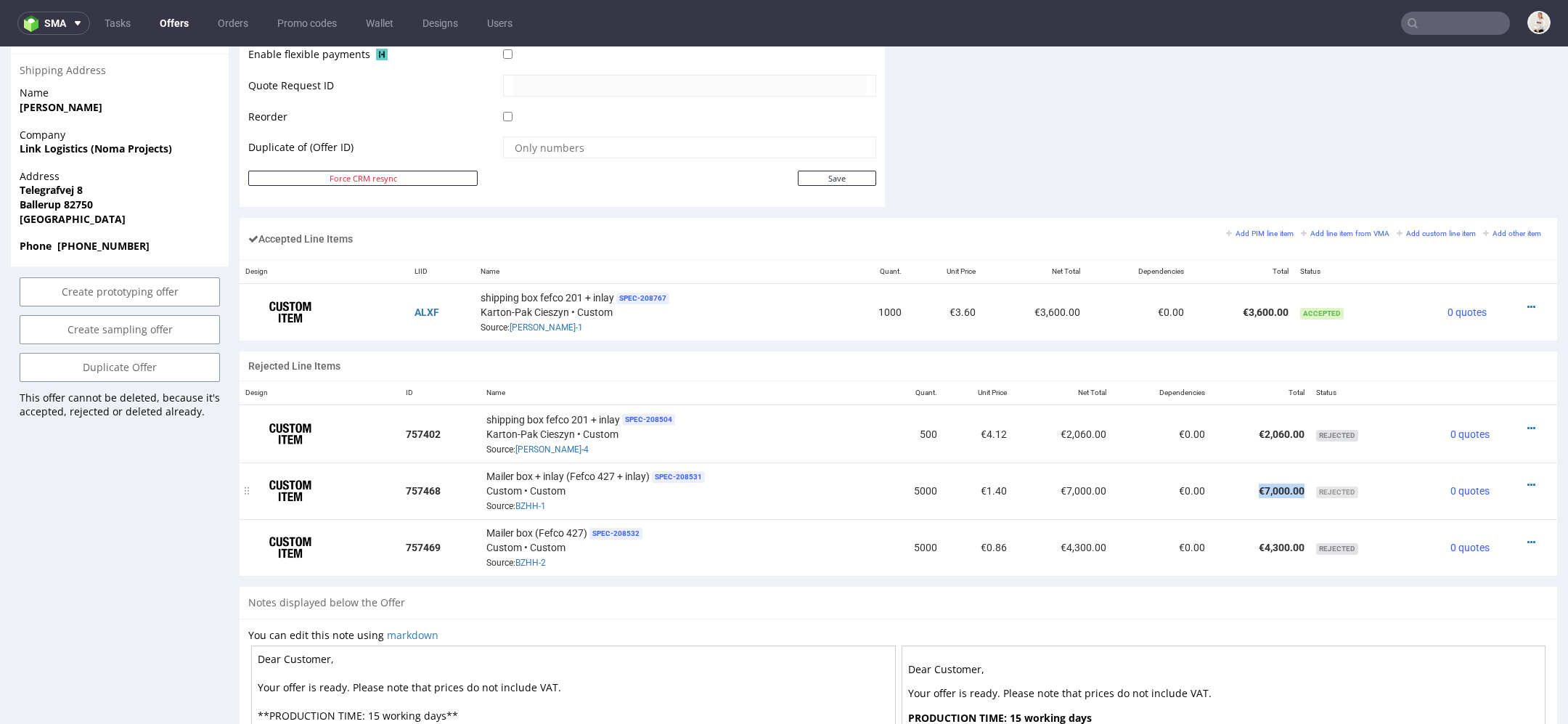
drag, startPoint x: 1236, startPoint y: 484, endPoint x: 1306, endPoint y: 481, distance: 70.1
click at [1306, 481] on tr "757468 Mailer box + inlay (Fefco 427 + inlay) SPEC- 208531 Custom • Custom Sour…" at bounding box center [898, 491] width 1317 height 56
